Goal: Find specific page/section: Find specific page/section

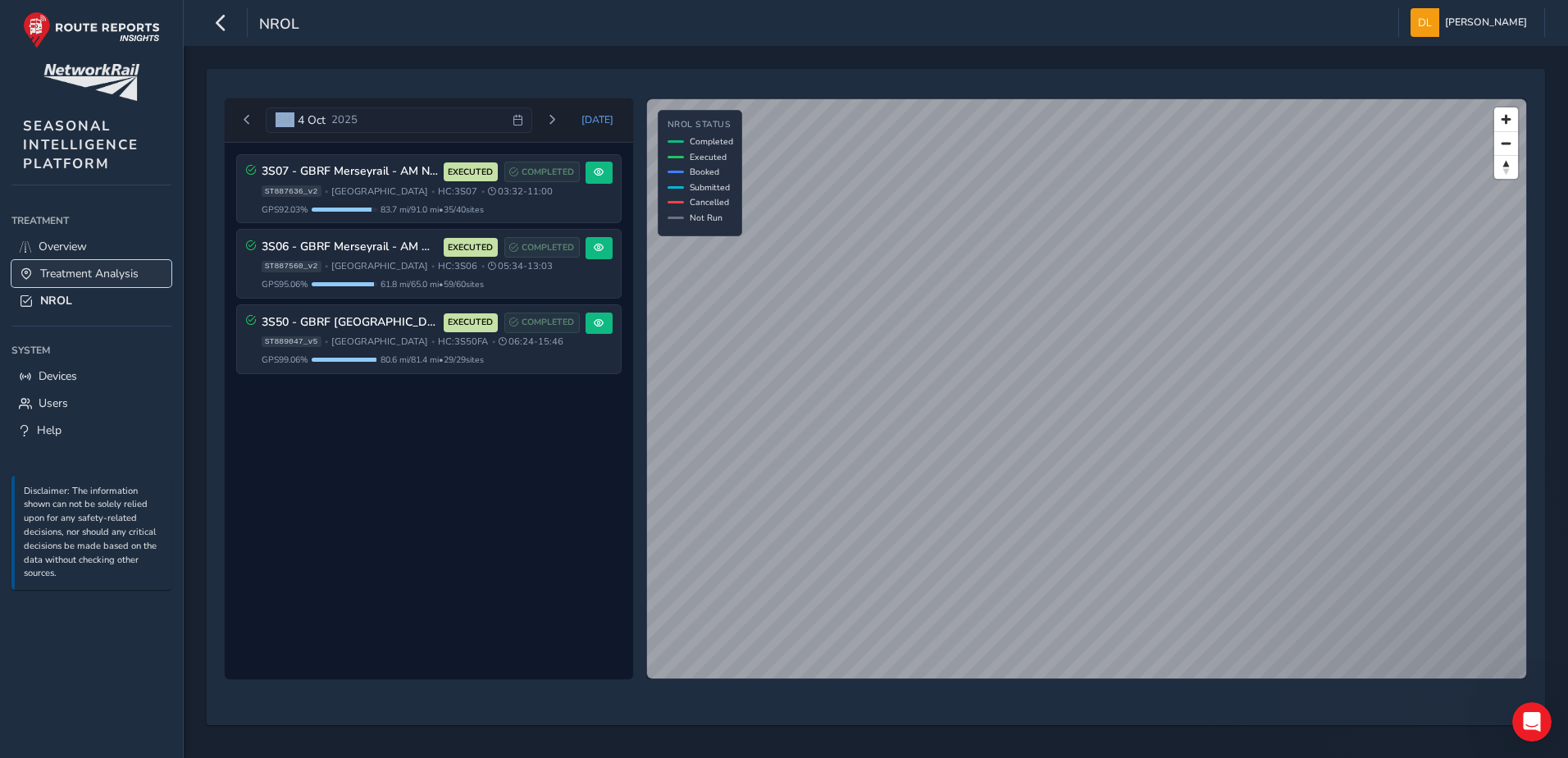
click at [62, 281] on span "Treatment Analysis" at bounding box center [89, 273] width 98 height 16
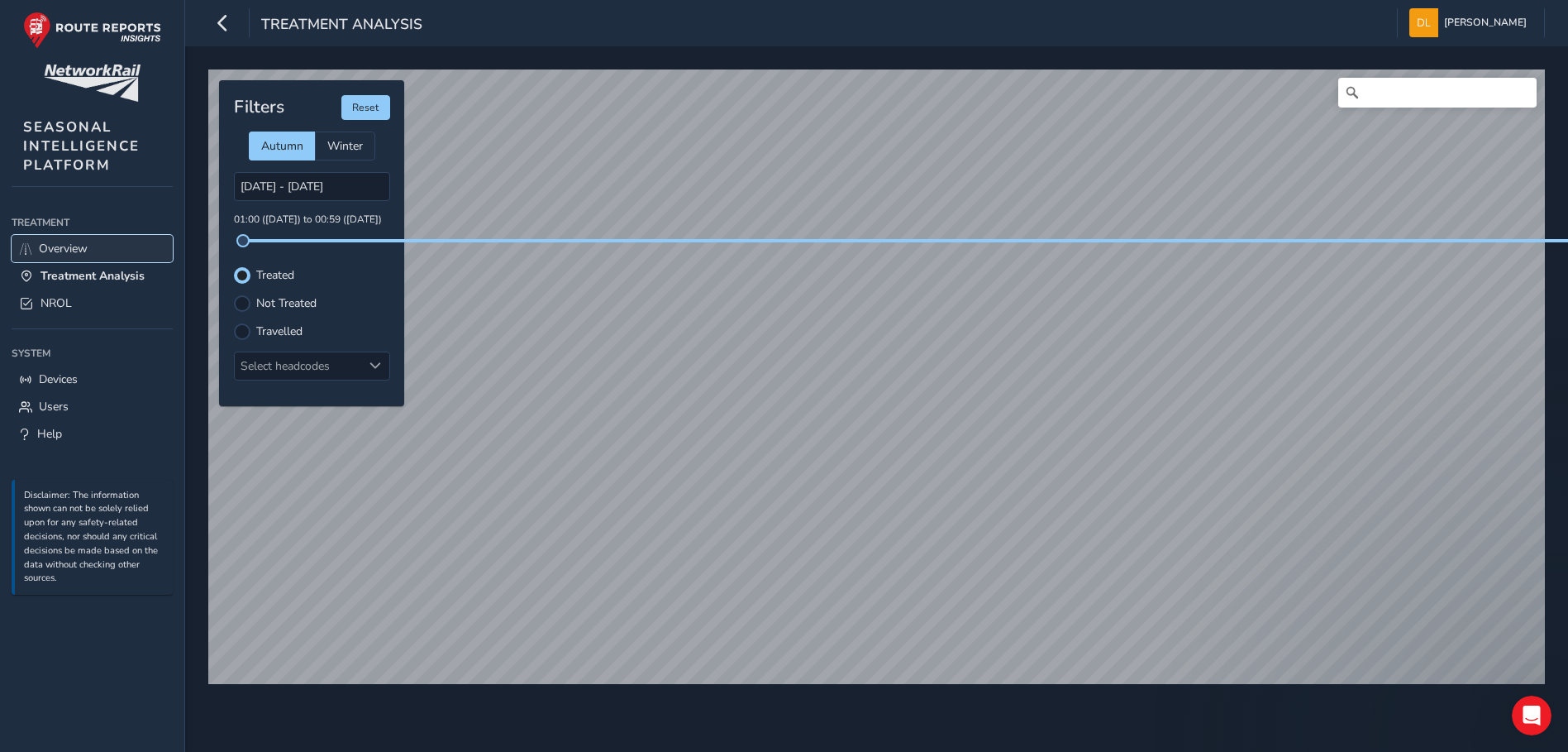
click at [77, 253] on span "Overview" at bounding box center [63, 248] width 48 height 16
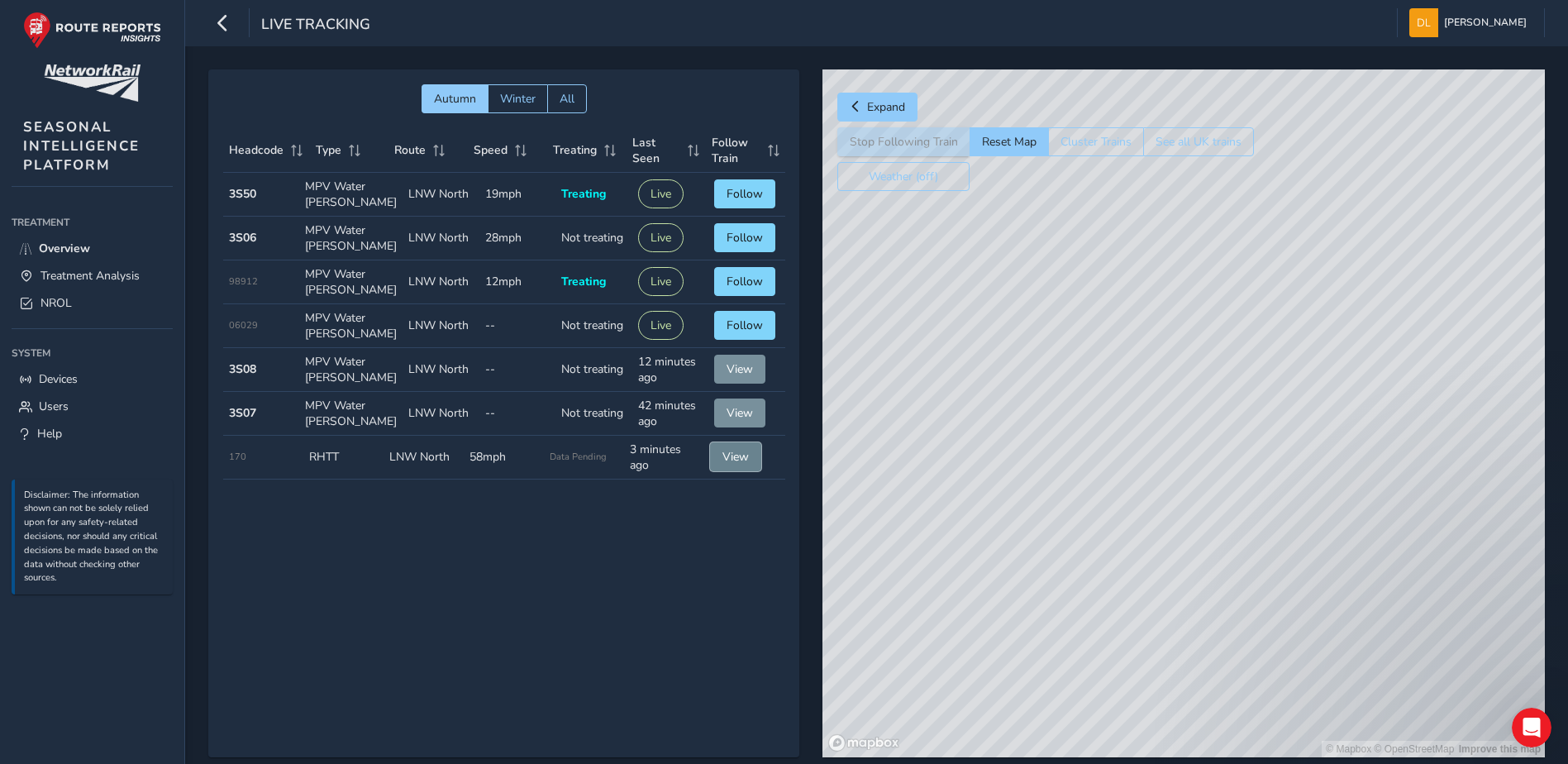
click at [728, 463] on span "View" at bounding box center [736, 457] width 27 height 16
click at [885, 109] on span "Expand" at bounding box center [886, 106] width 38 height 16
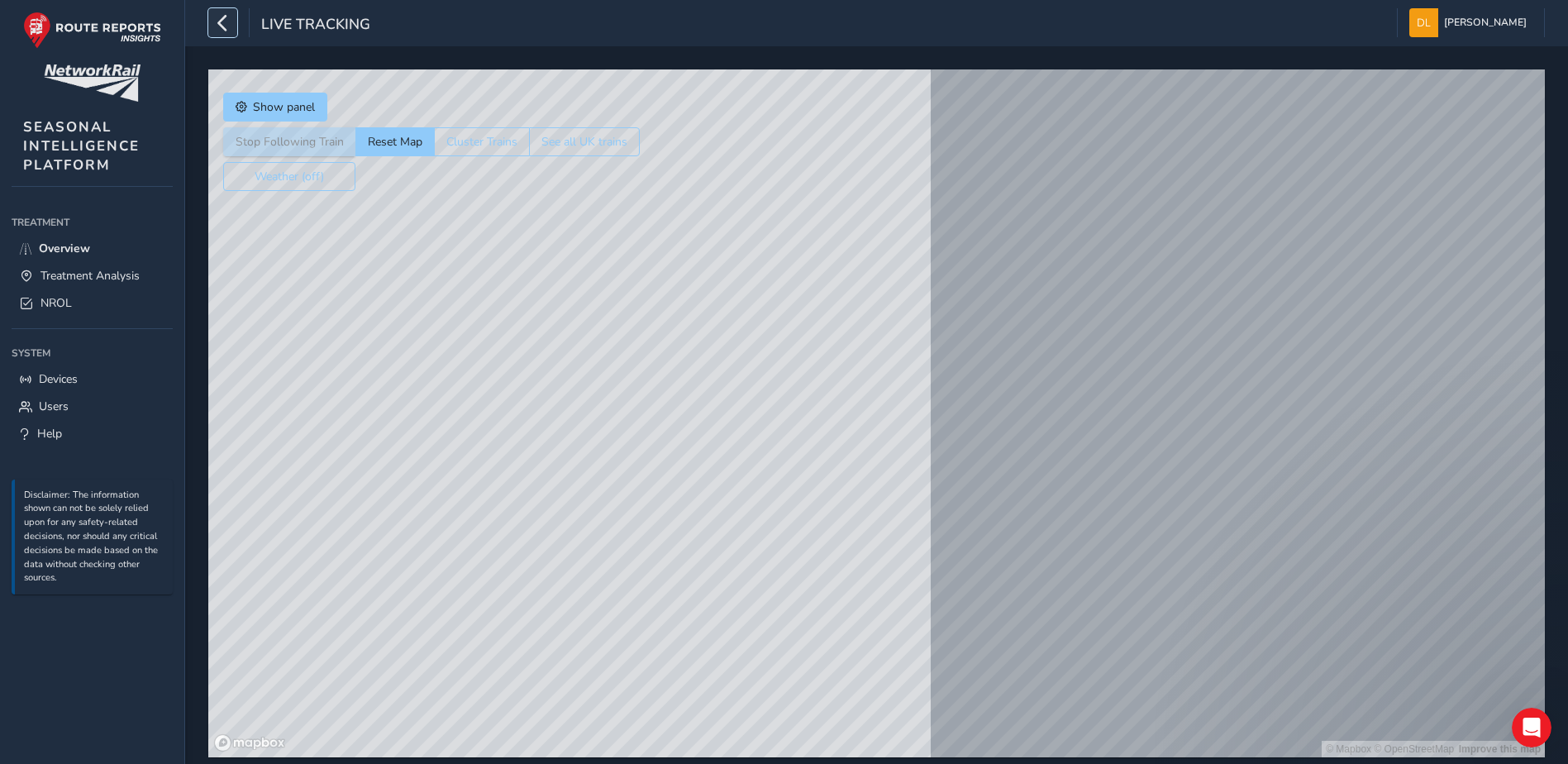
click at [227, 28] on icon "button" at bounding box center [223, 23] width 17 height 28
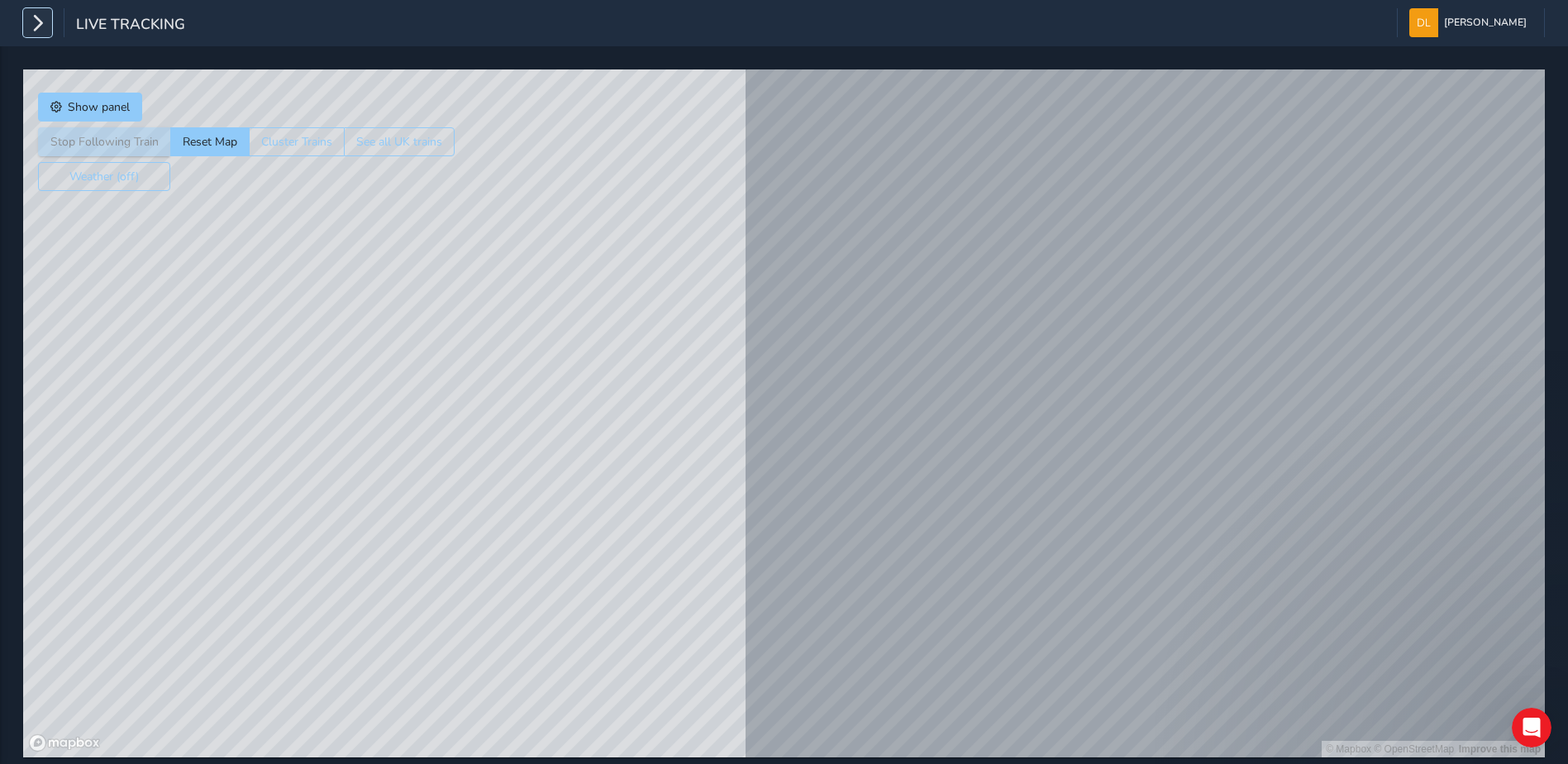
click at [30, 26] on icon "button" at bounding box center [37, 23] width 17 height 28
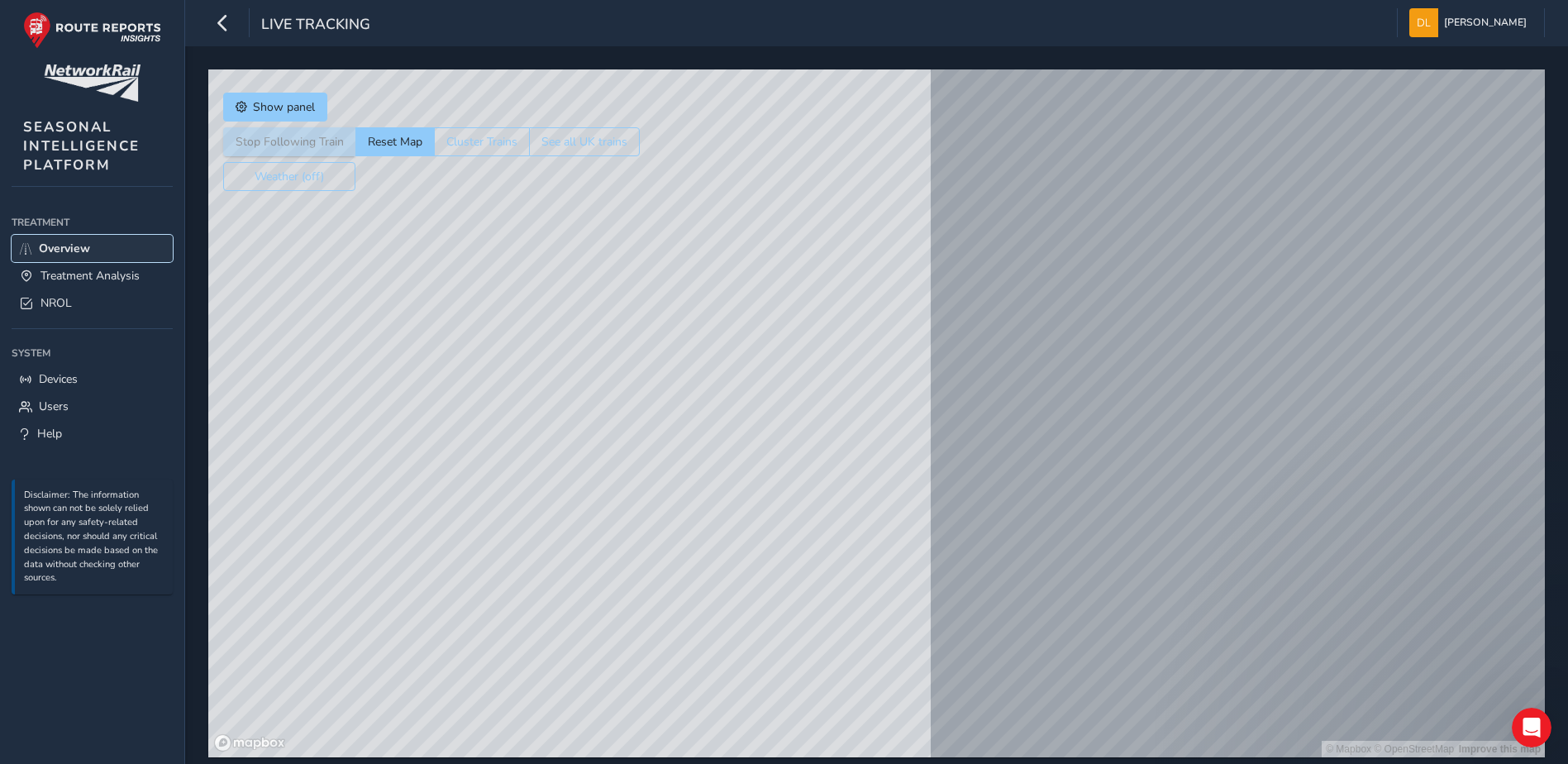
click at [73, 242] on span "Overview" at bounding box center [65, 248] width 51 height 16
click at [81, 252] on span "Overview" at bounding box center [65, 248] width 51 height 16
click at [99, 279] on span "Treatment Analysis" at bounding box center [90, 275] width 99 height 16
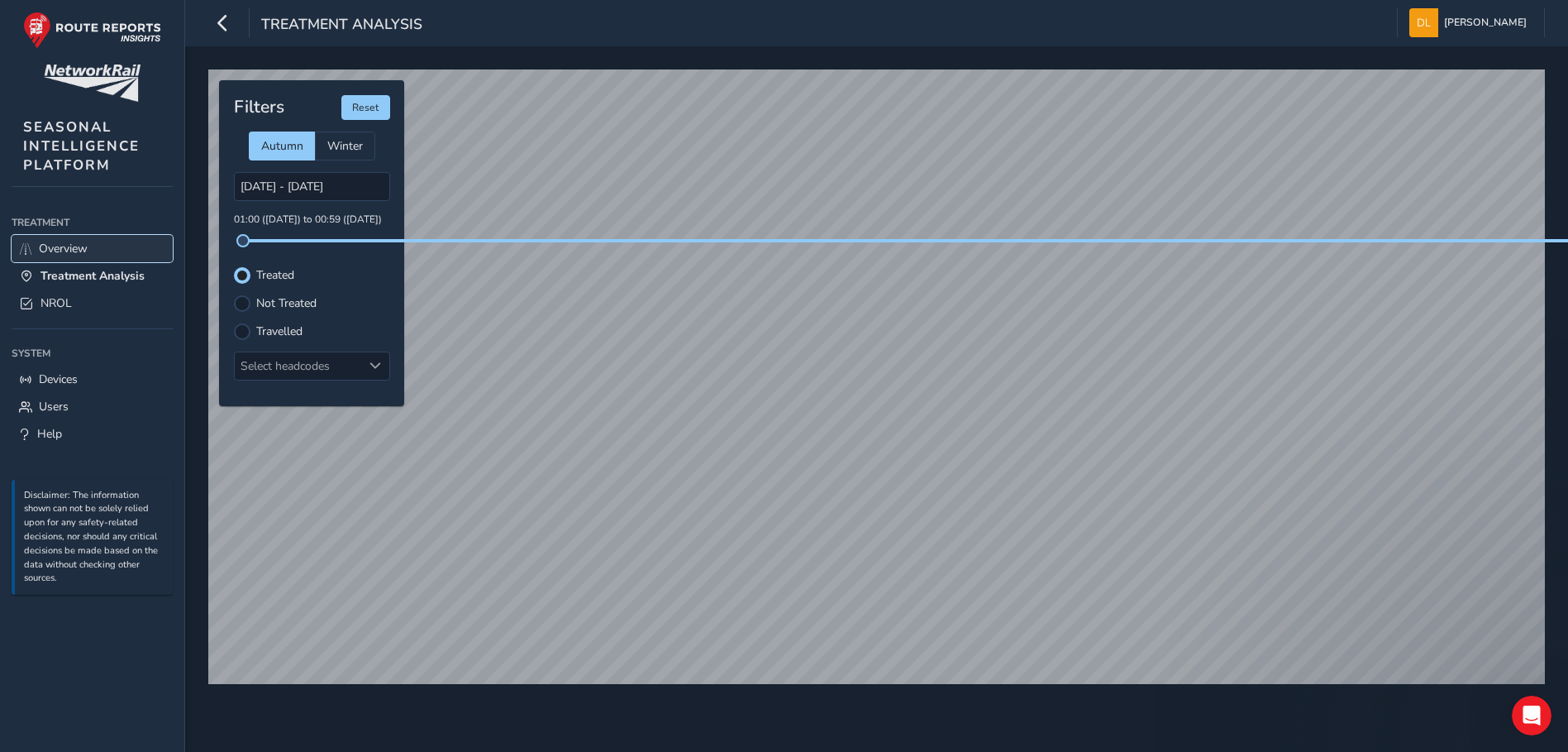
click at [93, 248] on link "Overview" at bounding box center [92, 248] width 161 height 28
